Goal: Book appointment/travel/reservation

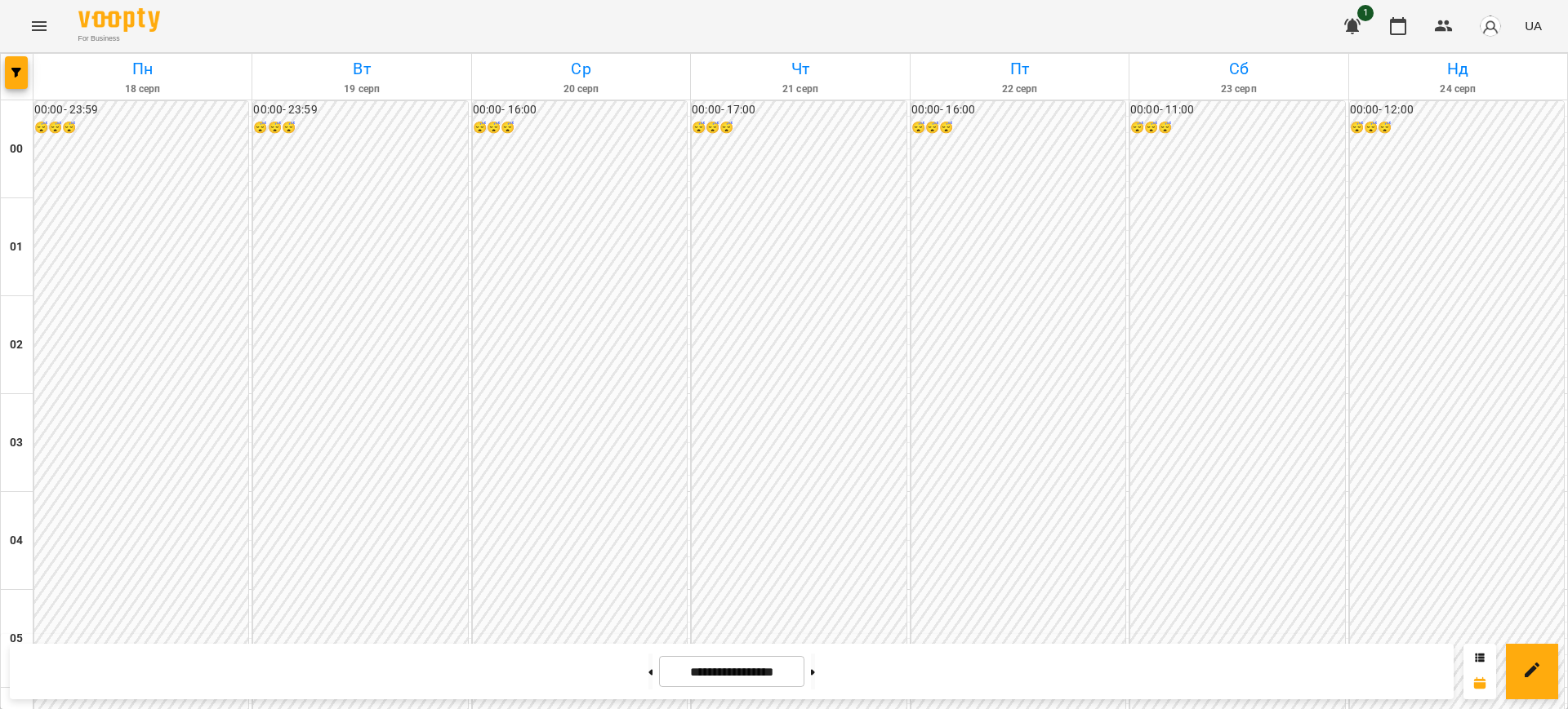
scroll to position [1640, 0]
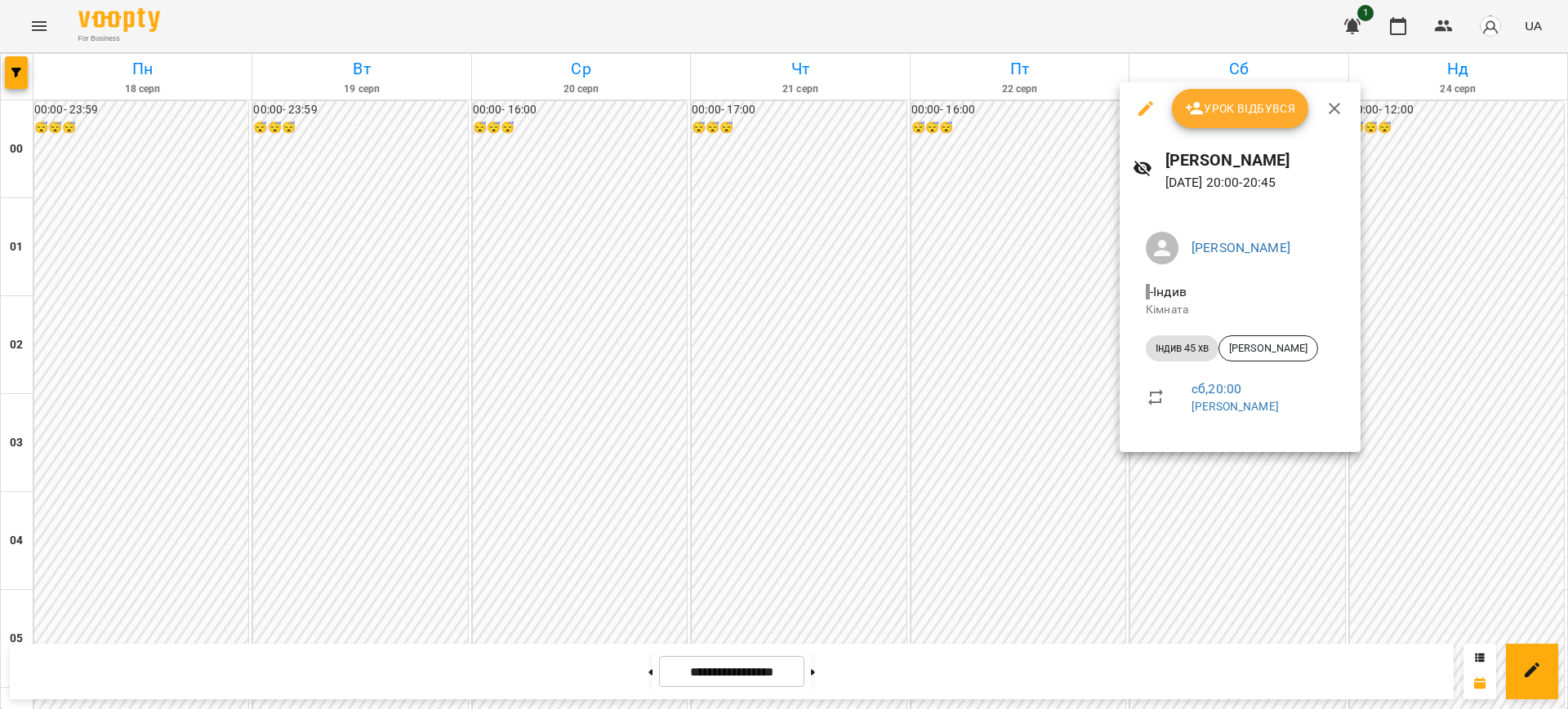
click at [976, 22] on div at bounding box center [784, 354] width 1568 height 709
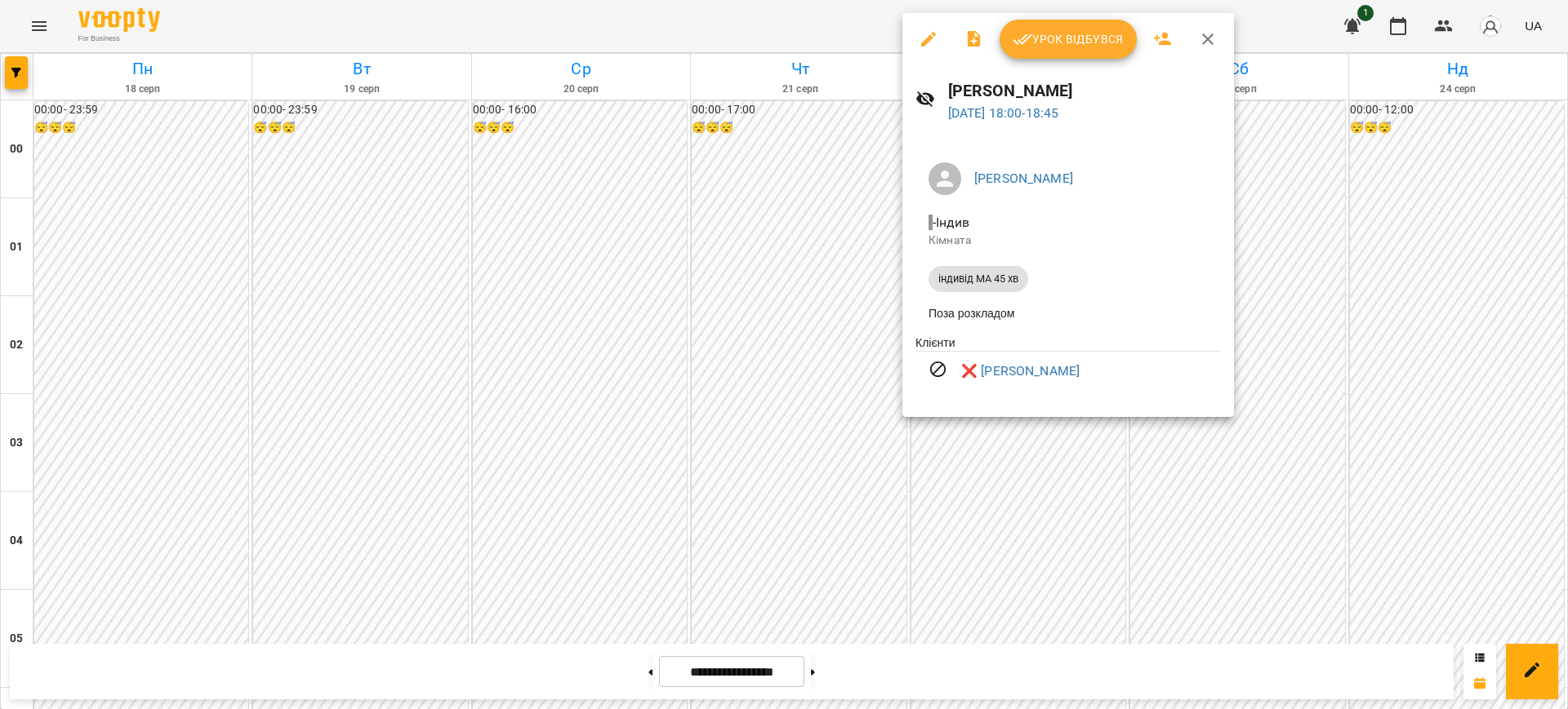
click at [850, 30] on div at bounding box center [784, 354] width 1568 height 709
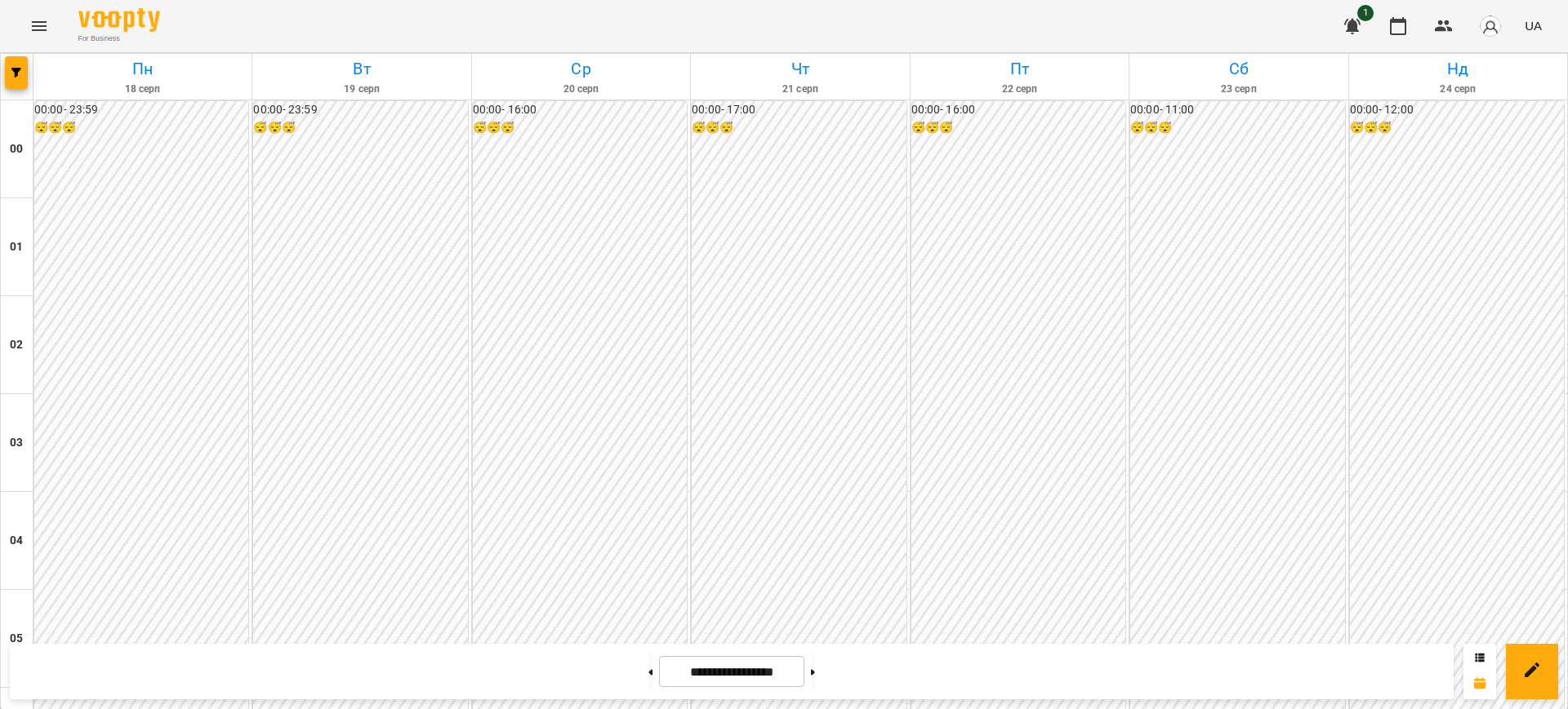
scroll to position [1549, 0]
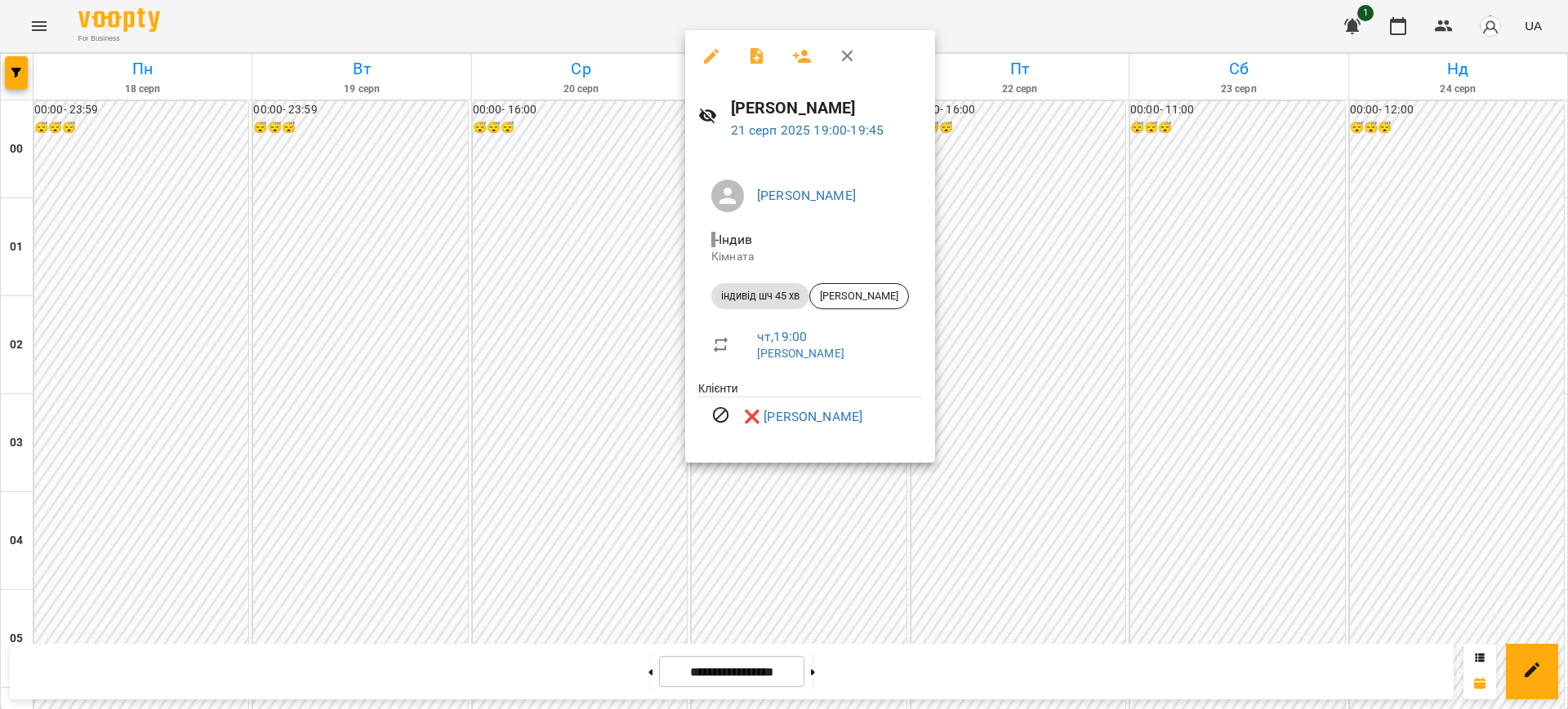
click at [992, 29] on div at bounding box center [784, 354] width 1568 height 709
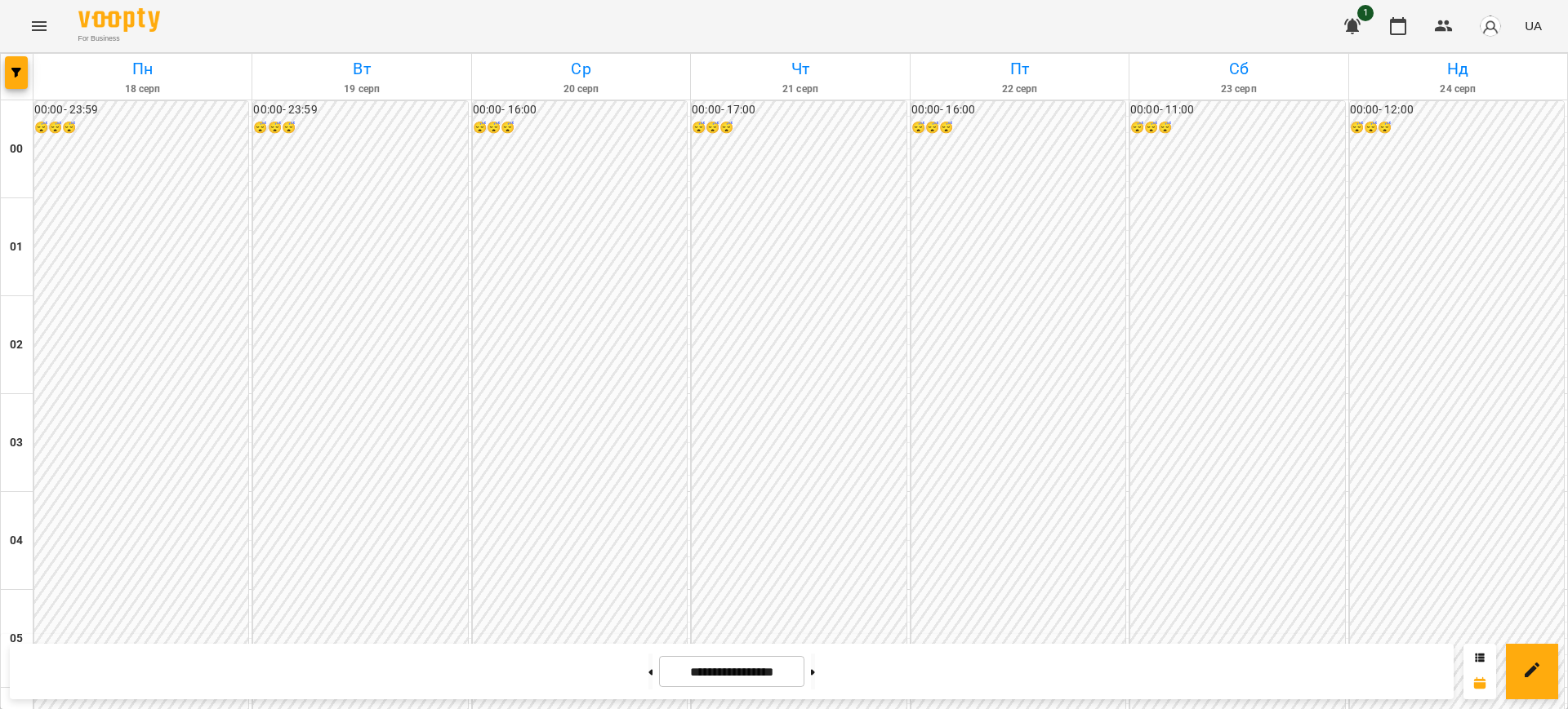
scroll to position [1576, 0]
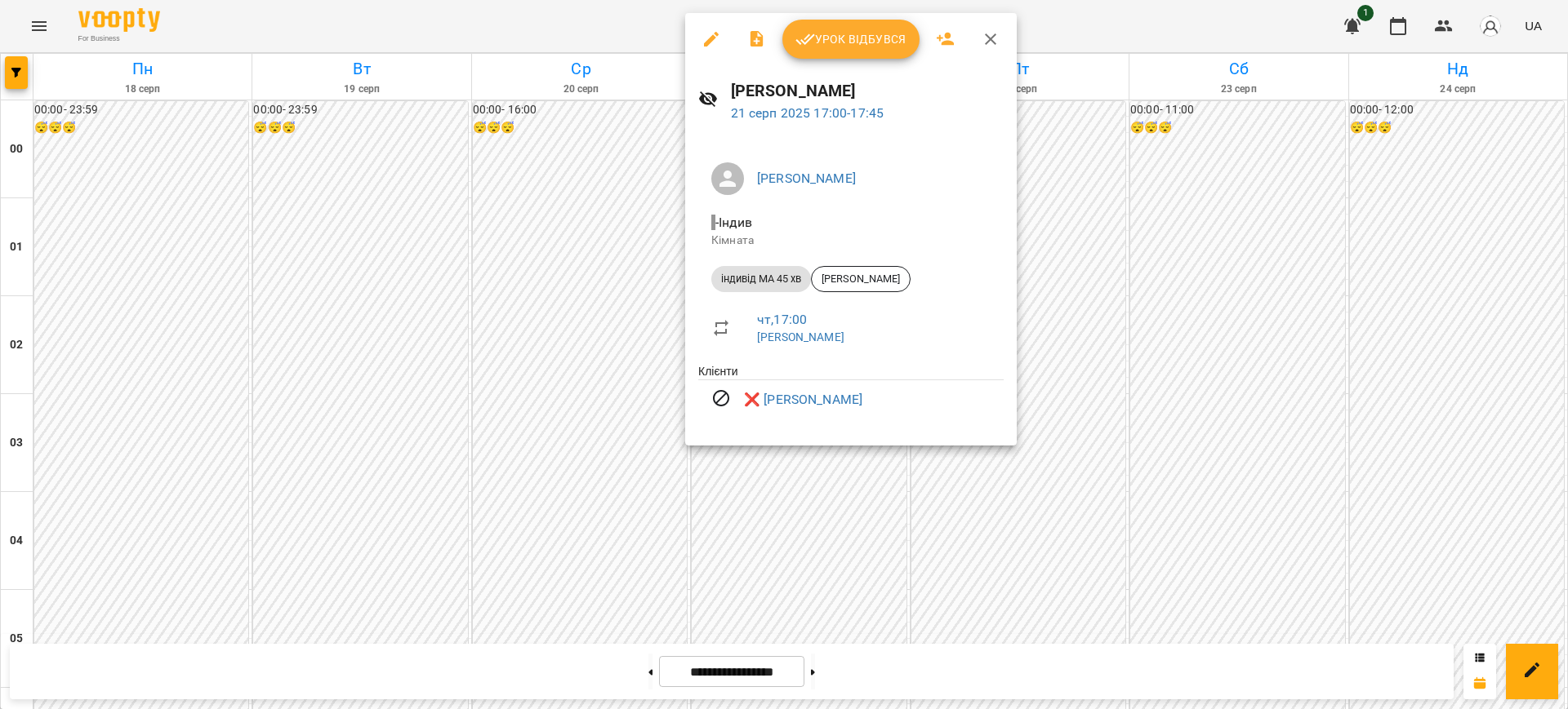
click at [1062, 32] on div at bounding box center [784, 354] width 1568 height 709
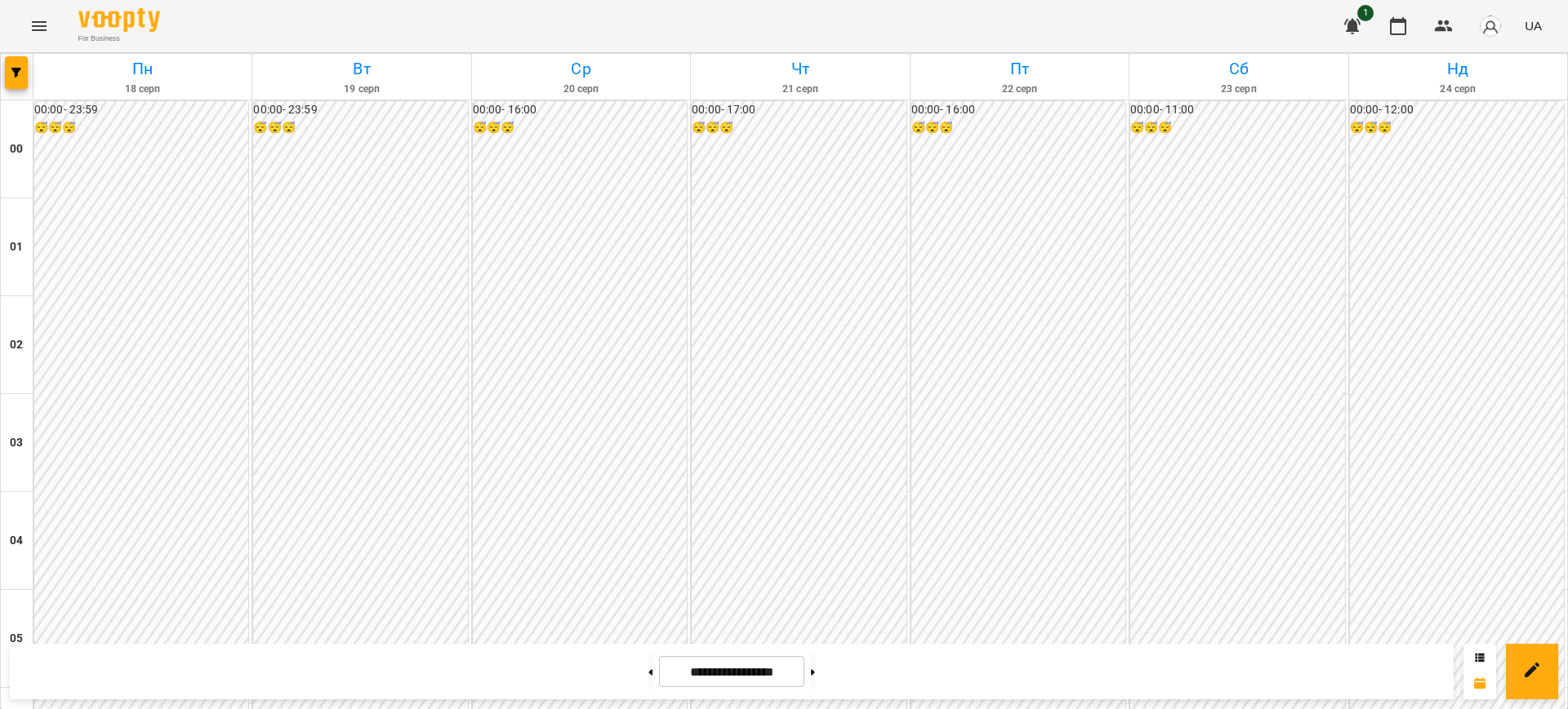
scroll to position [1603, 0]
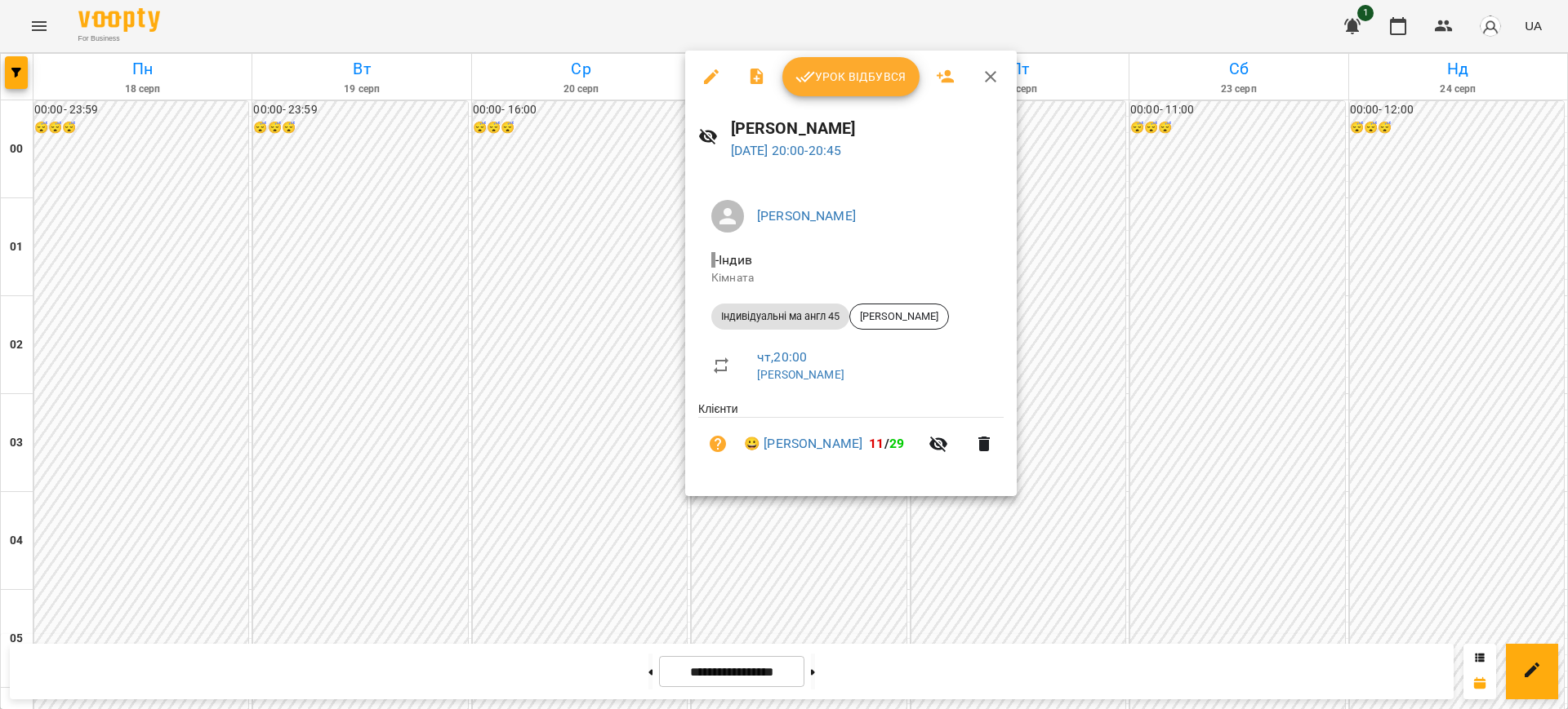
click at [1096, 13] on div at bounding box center [784, 354] width 1568 height 709
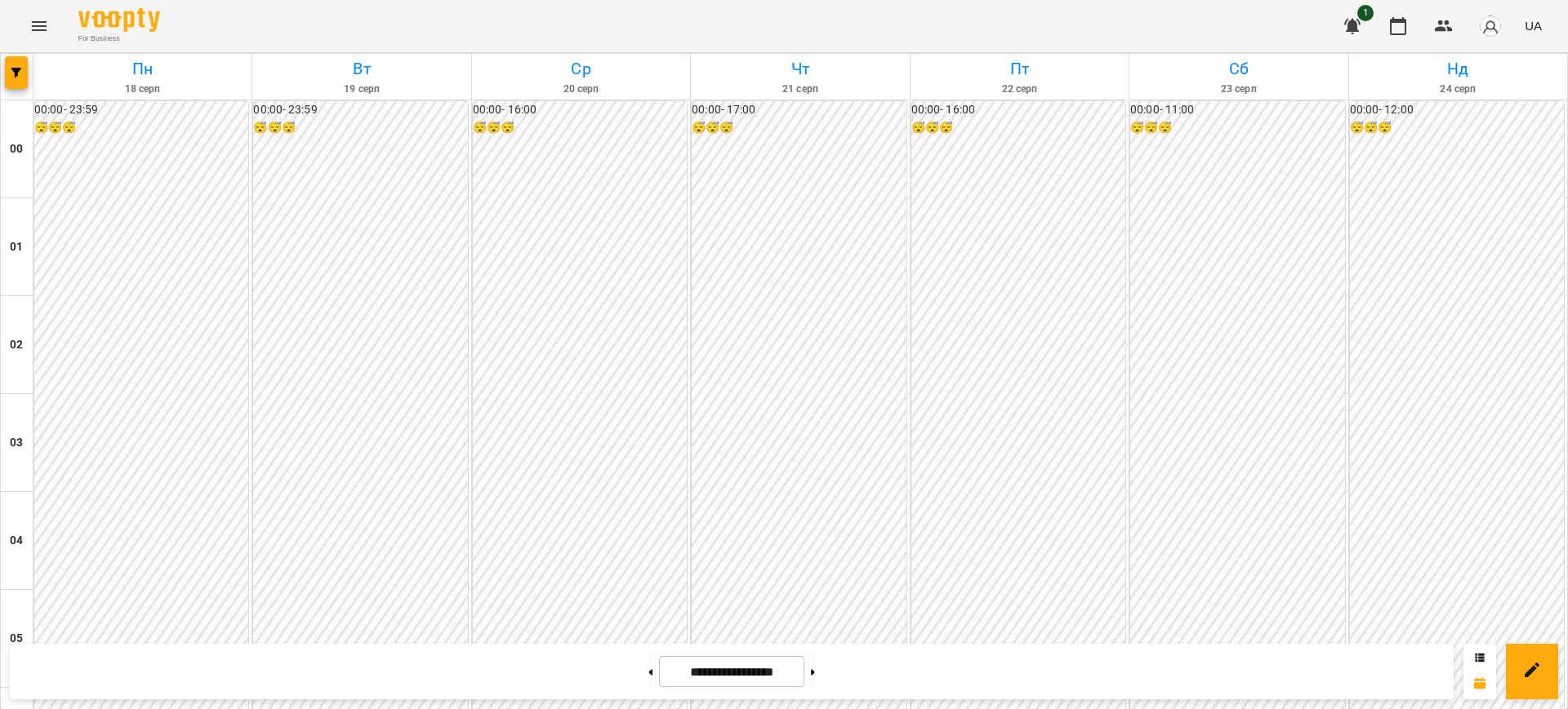
scroll to position [1509, 0]
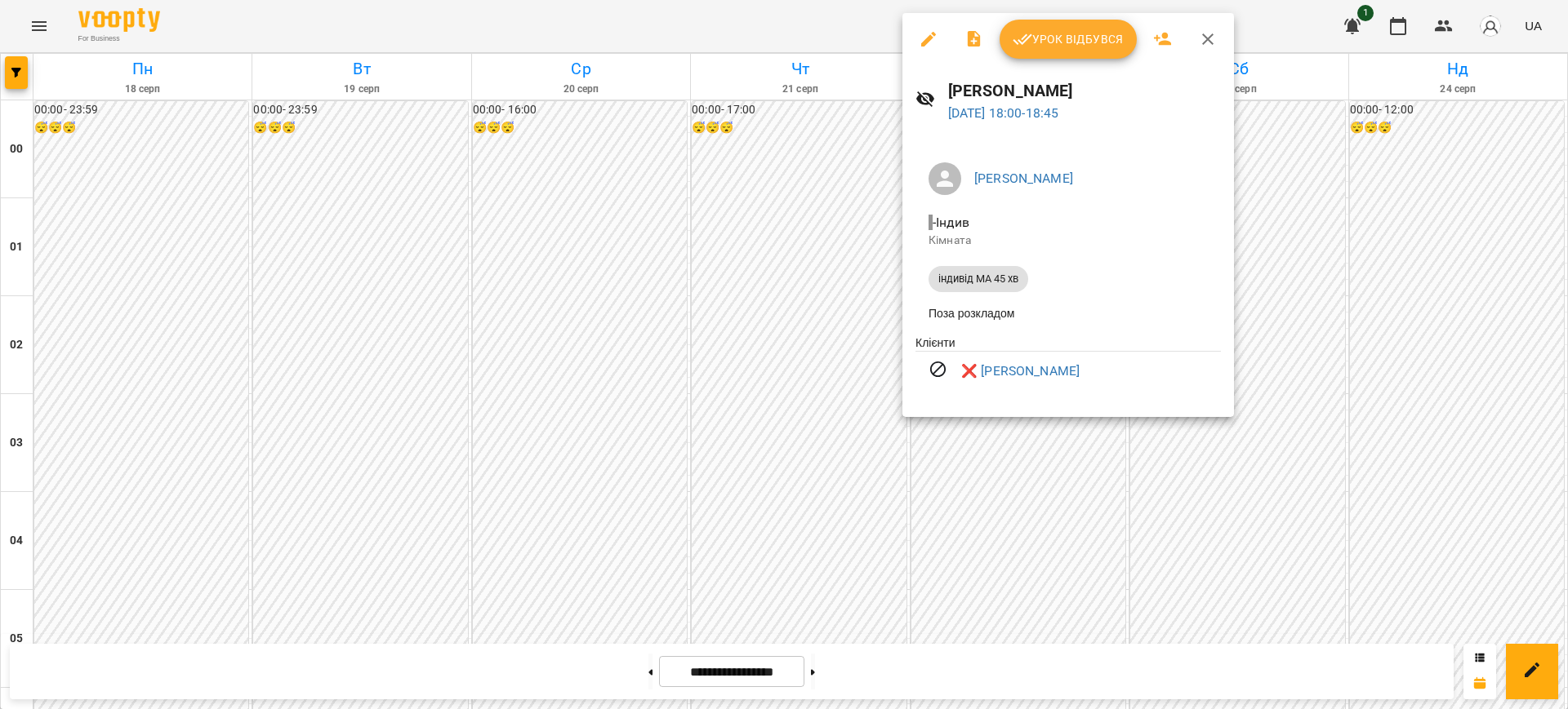
click at [800, 22] on div at bounding box center [784, 354] width 1568 height 709
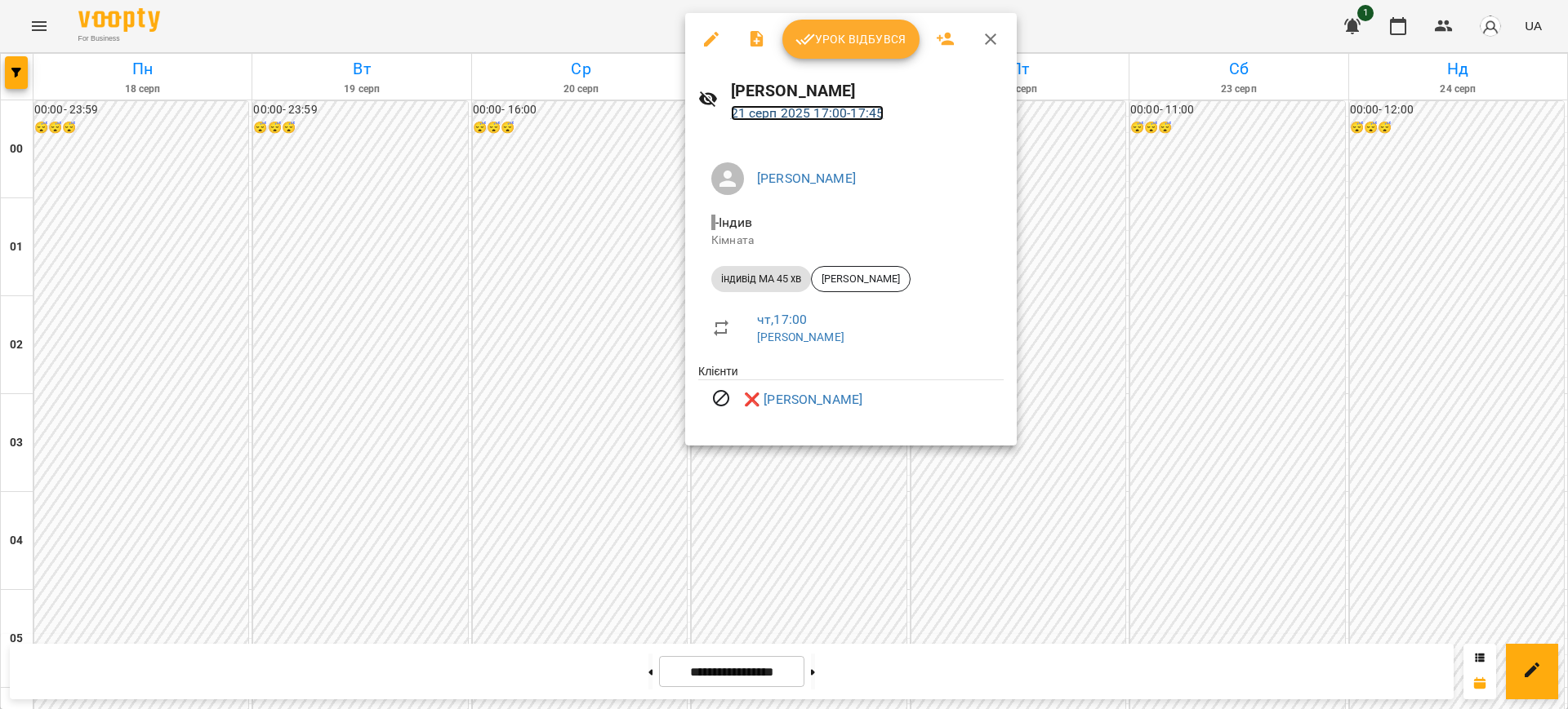
click at [798, 105] on link "[DATE] 17:00 - 17:45" at bounding box center [808, 113] width 154 height 16
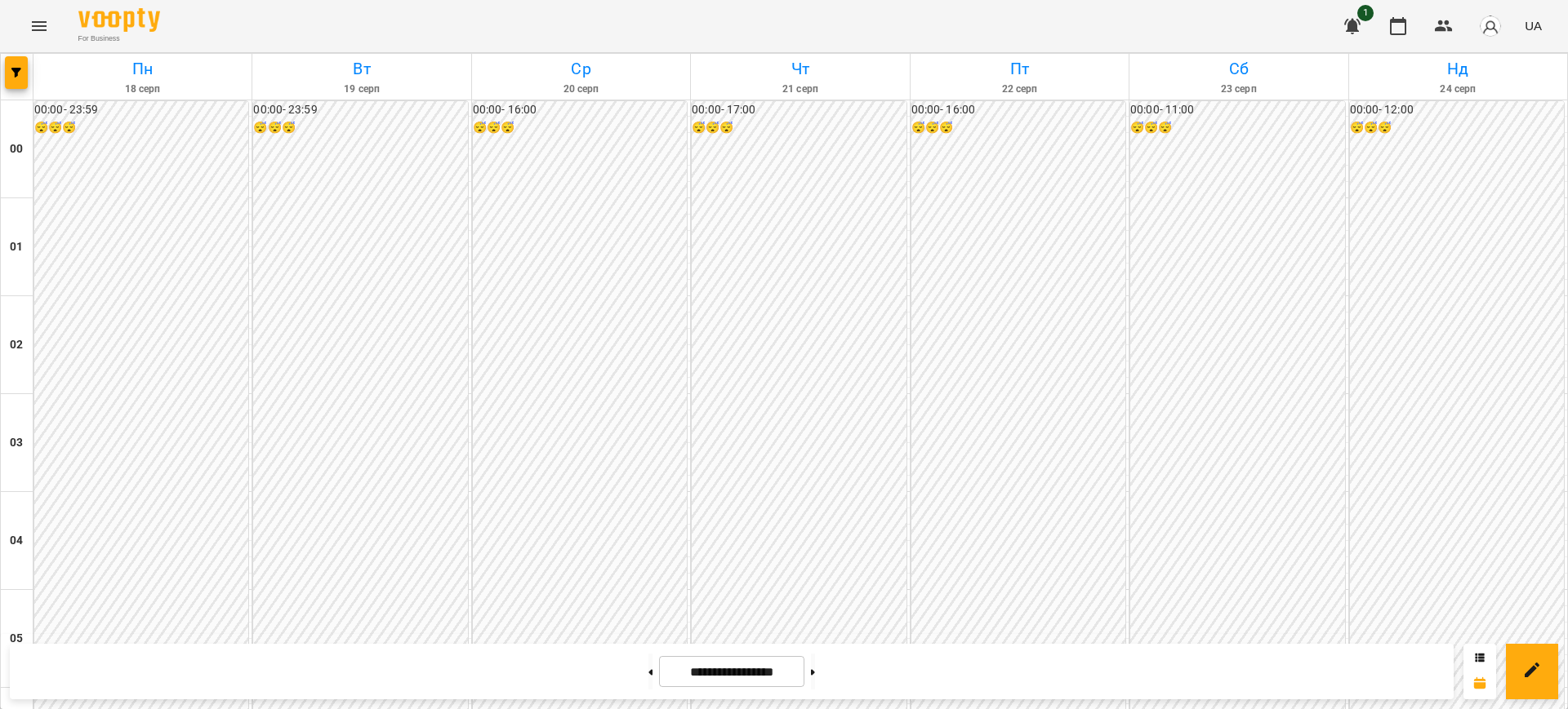
scroll to position [1448, 0]
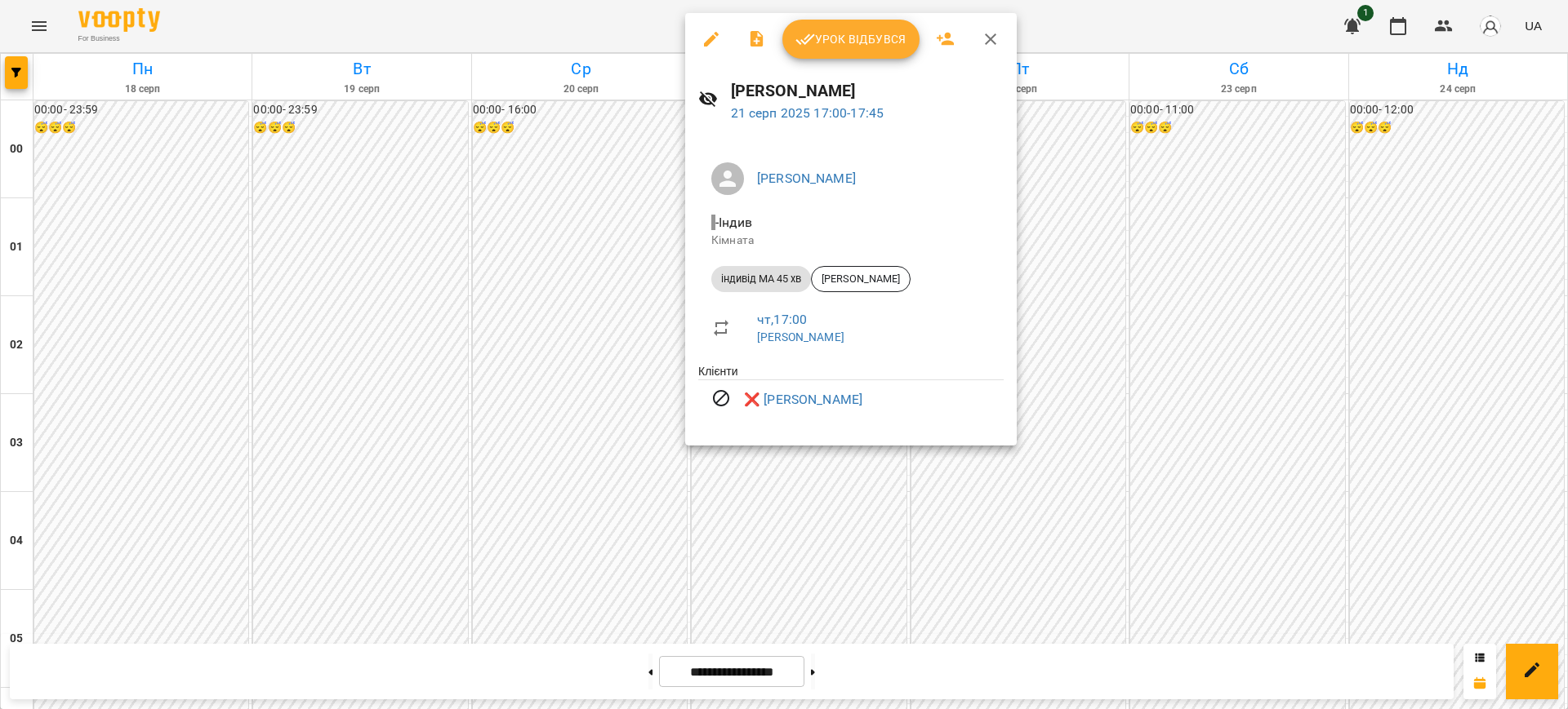
click at [1137, 14] on div at bounding box center [784, 354] width 1568 height 709
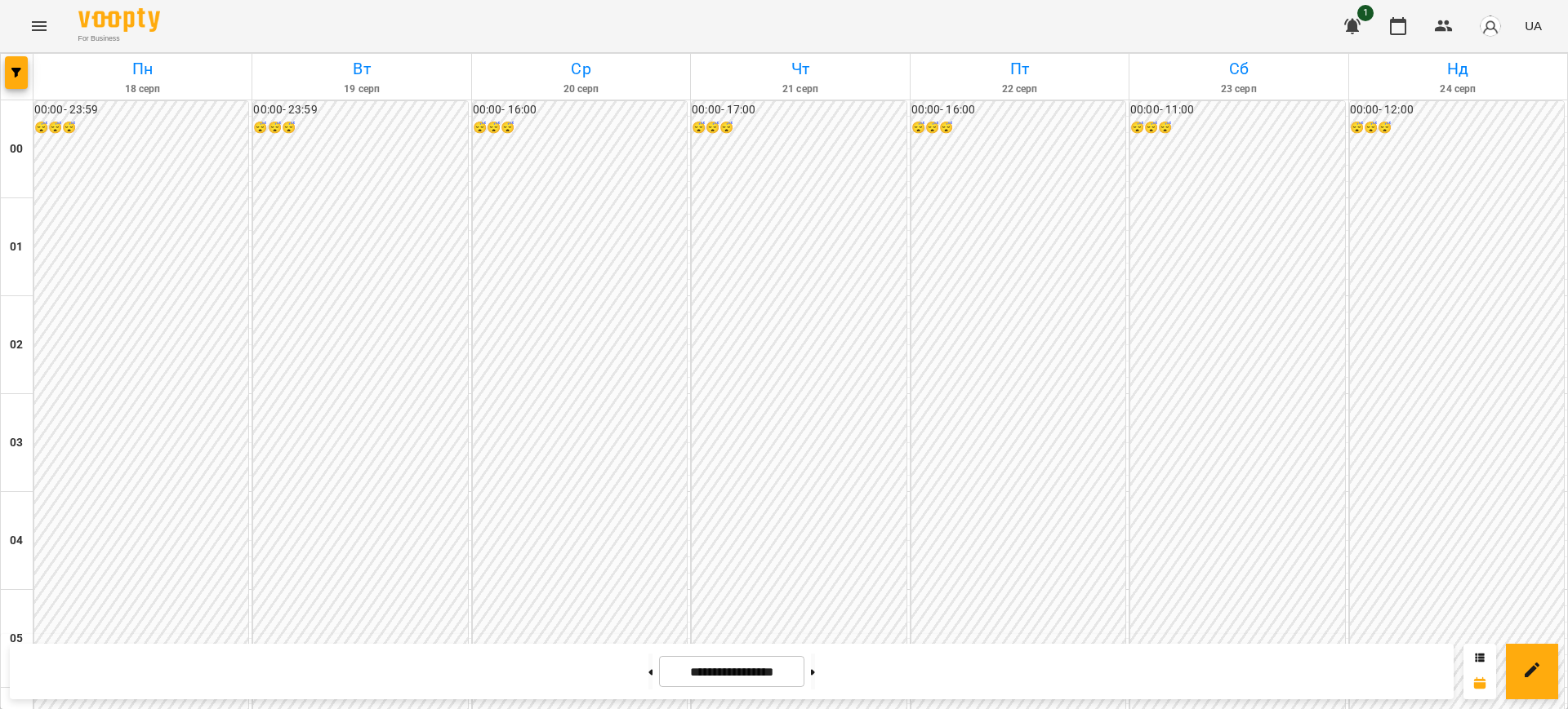
scroll to position [1612, 0]
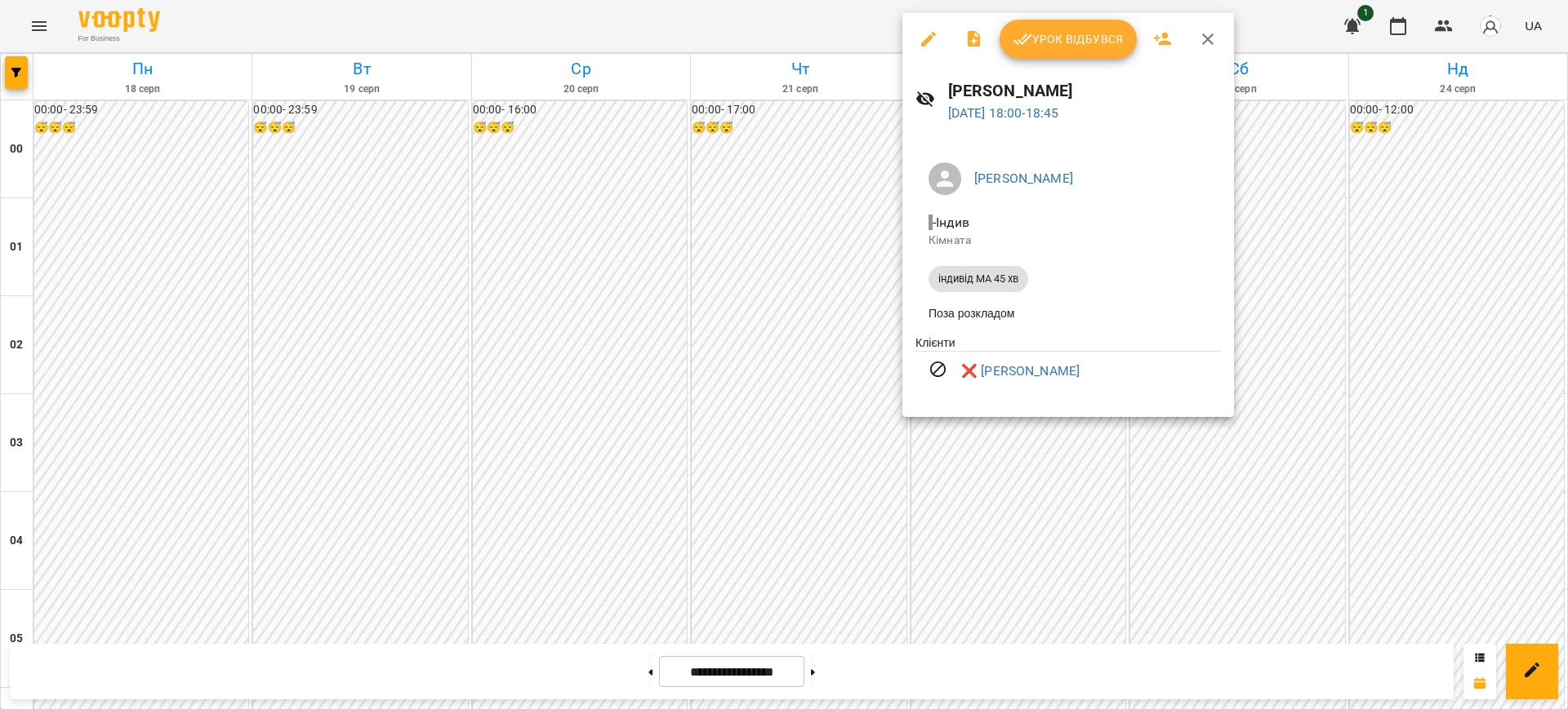
click at [803, 22] on div at bounding box center [784, 354] width 1568 height 709
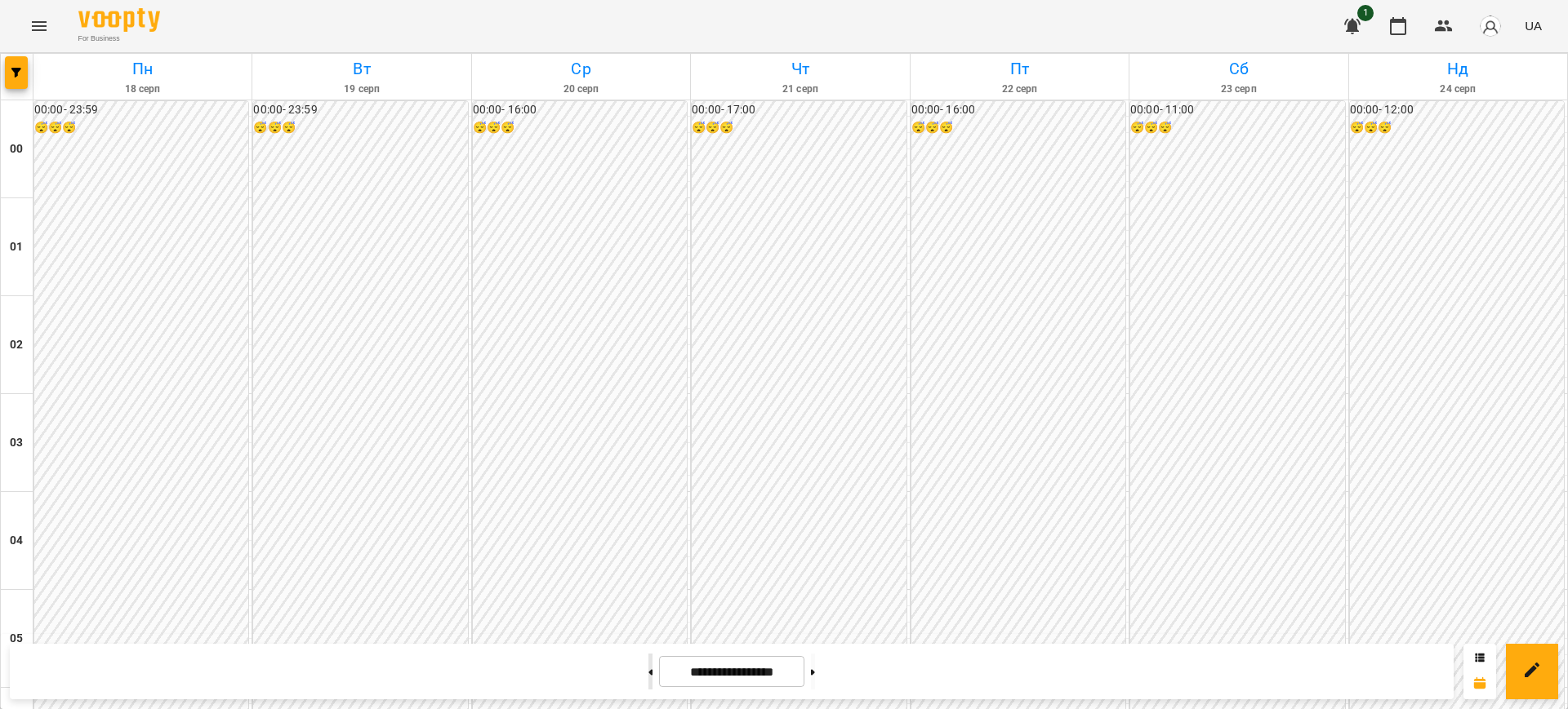
click at [649, 669] on button at bounding box center [651, 672] width 4 height 36
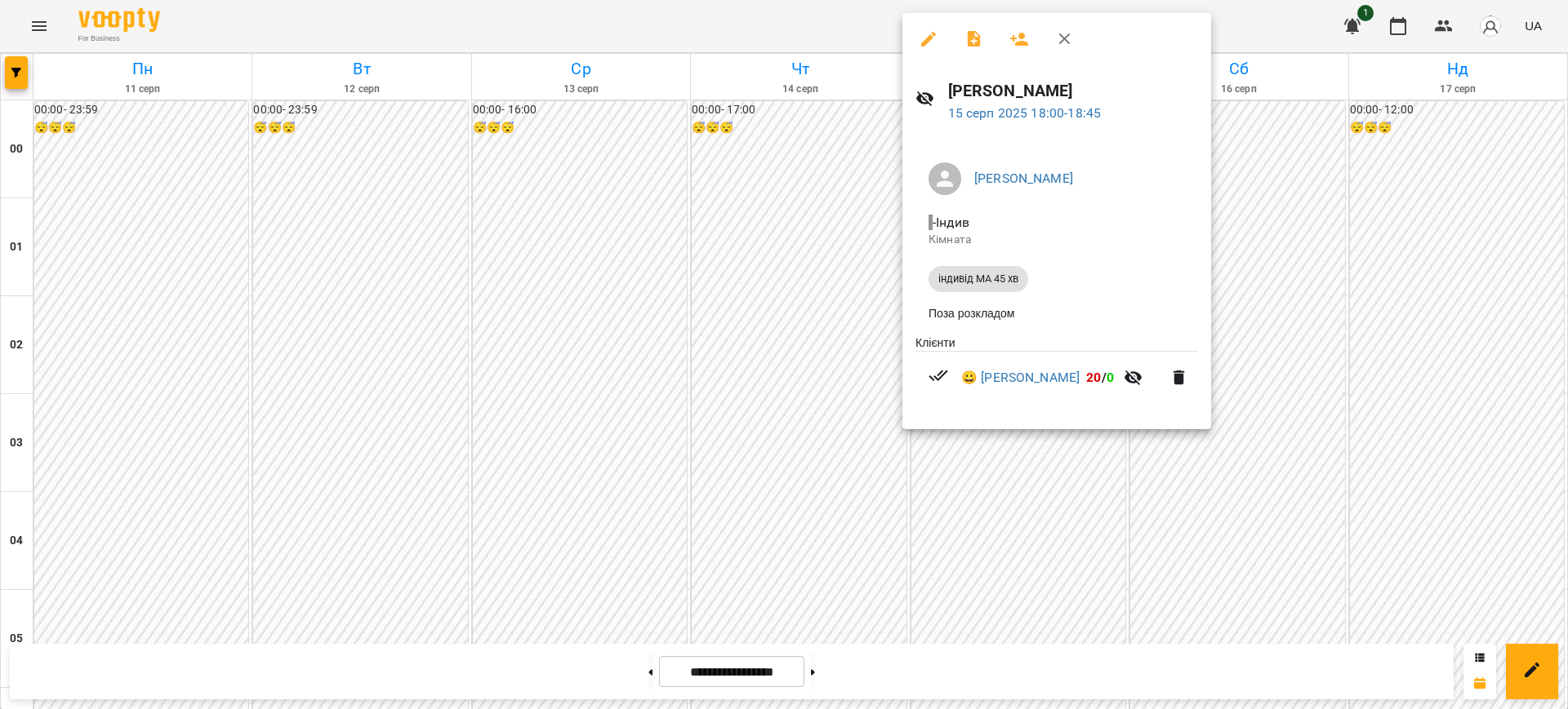
click at [1222, 24] on div at bounding box center [784, 354] width 1568 height 709
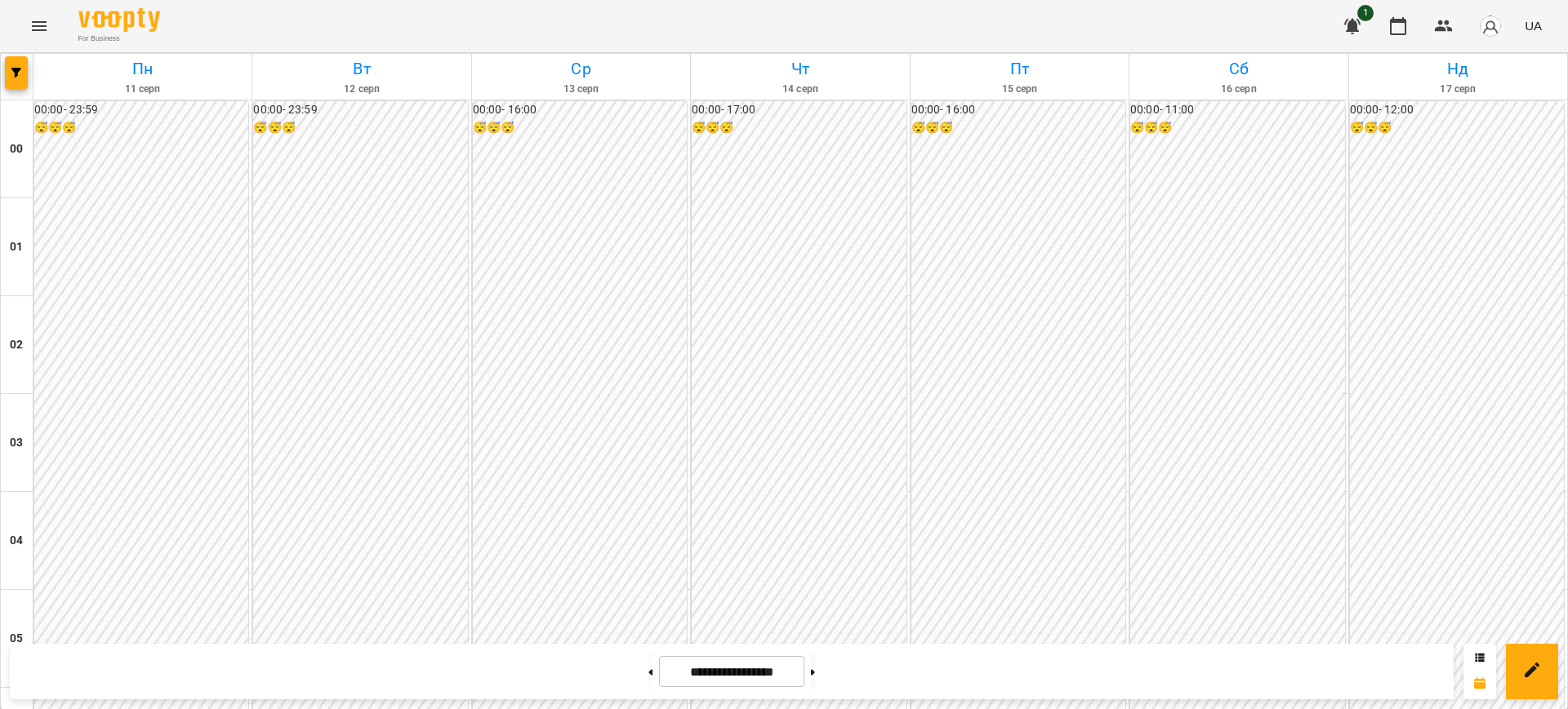
scroll to position [1497, 0]
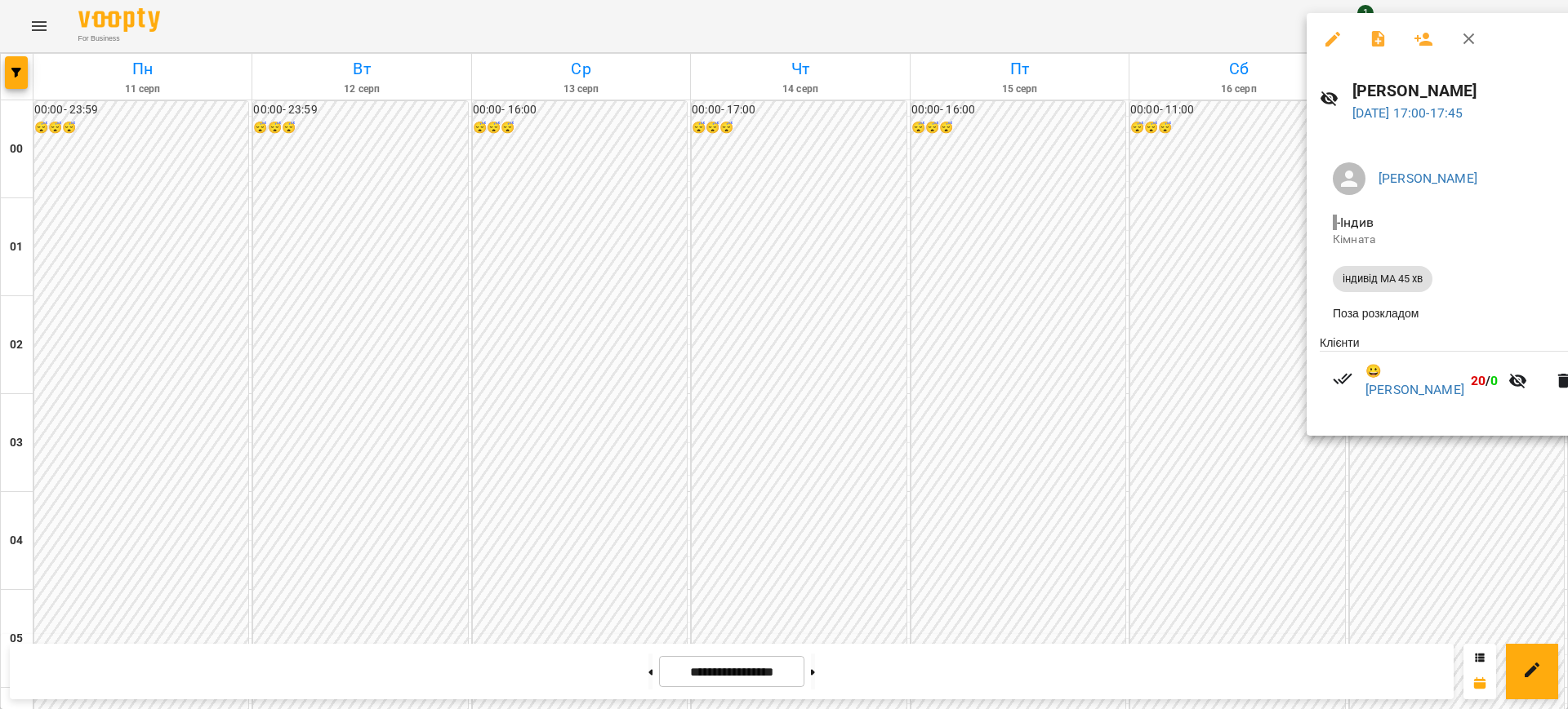
click at [1136, 18] on div at bounding box center [784, 354] width 1568 height 709
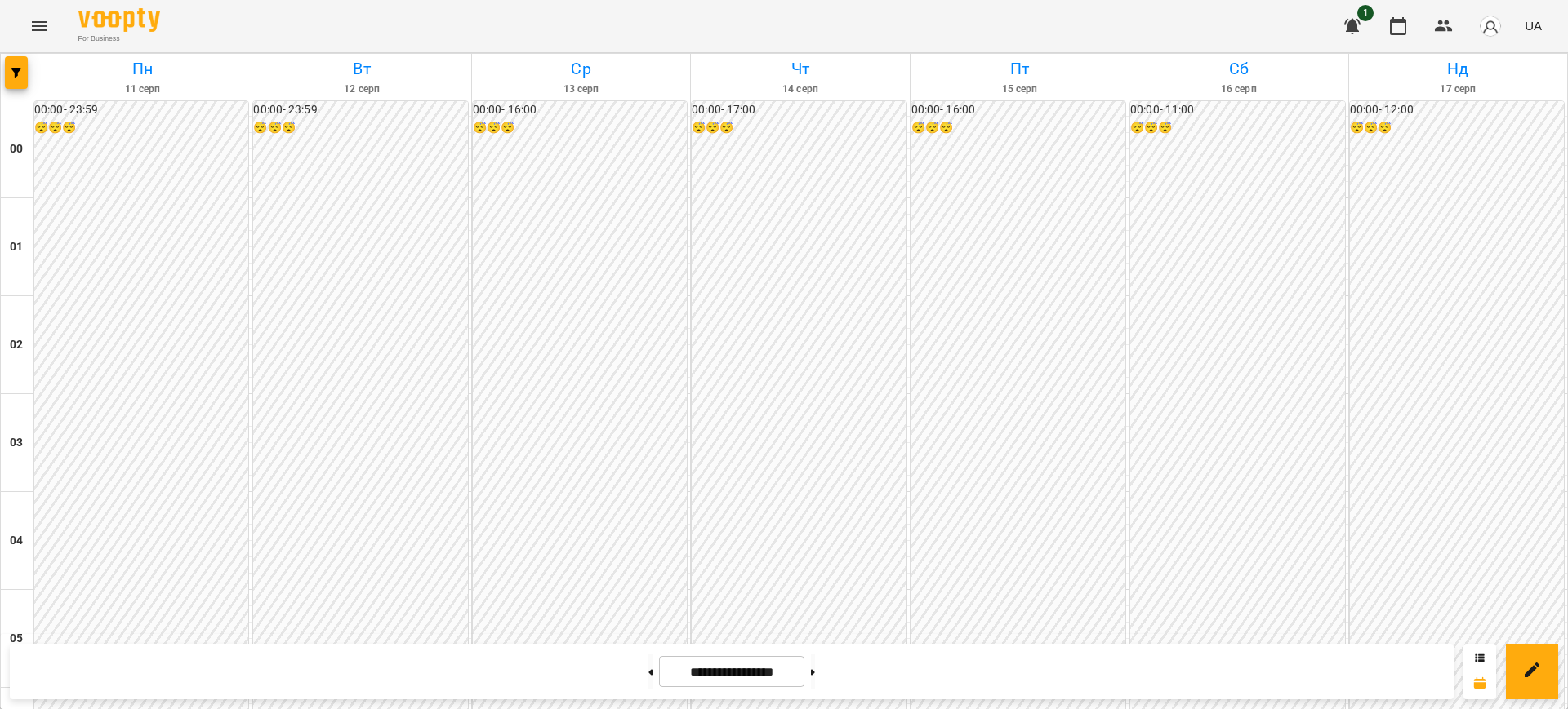
scroll to position [1641, 0]
click at [815, 679] on button at bounding box center [813, 672] width 4 height 36
type input "**********"
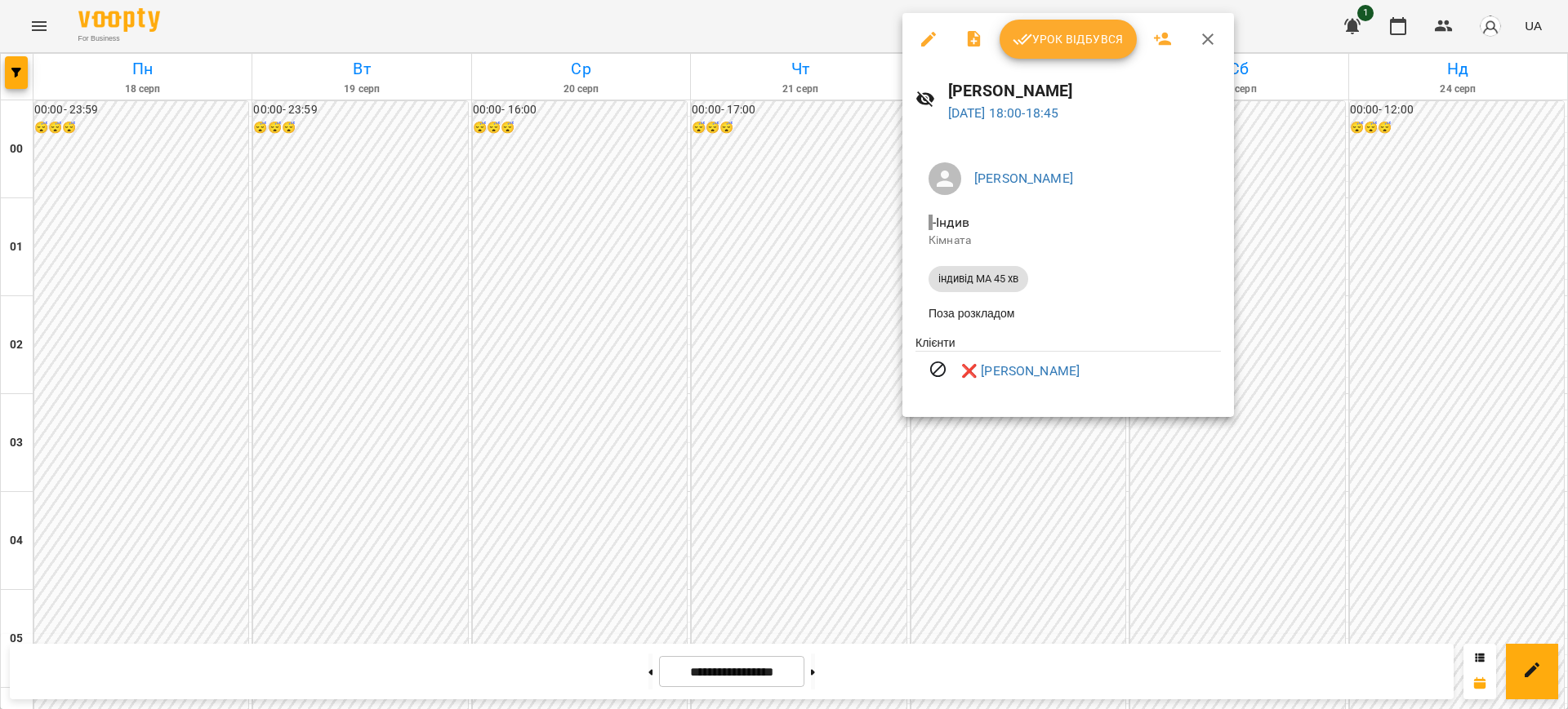
click at [708, 17] on div at bounding box center [784, 354] width 1568 height 709
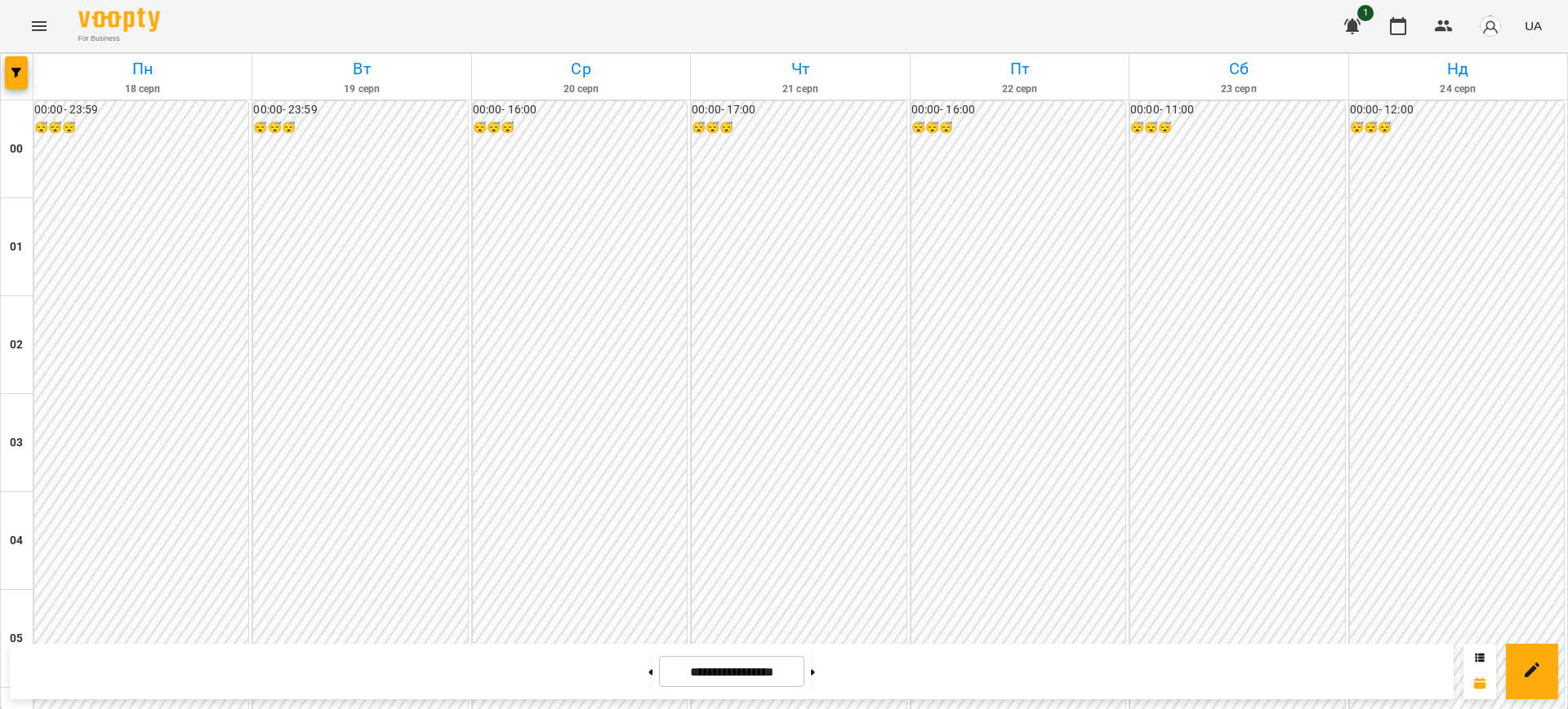
scroll to position [1510, 0]
